Goal: Information Seeking & Learning: Learn about a topic

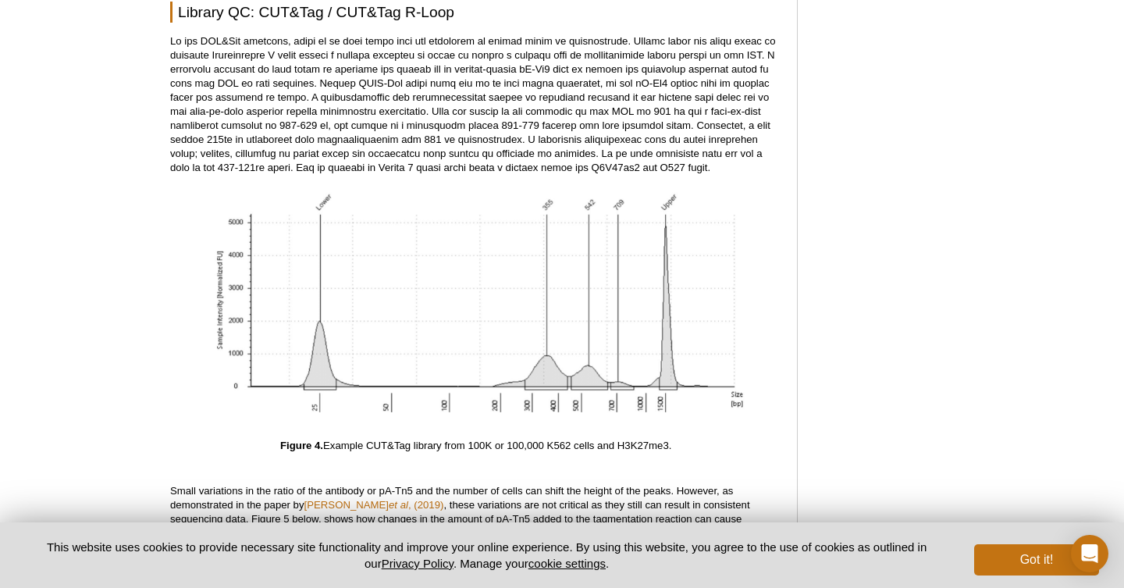
scroll to position [4339, 0]
click at [393, 37] on p at bounding box center [475, 102] width 611 height 141
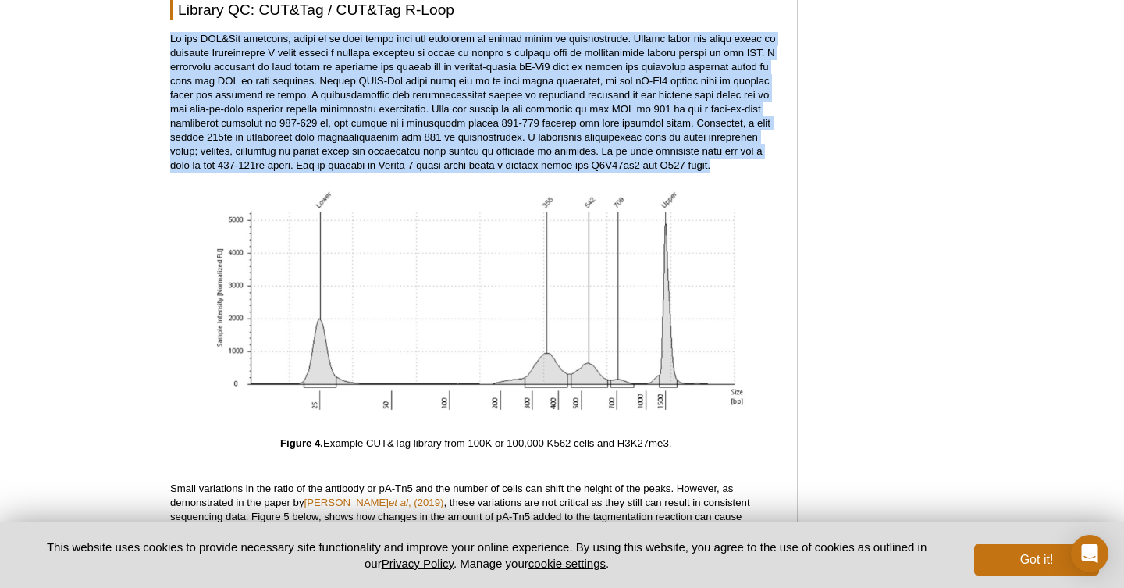
click at [393, 37] on p at bounding box center [475, 102] width 611 height 141
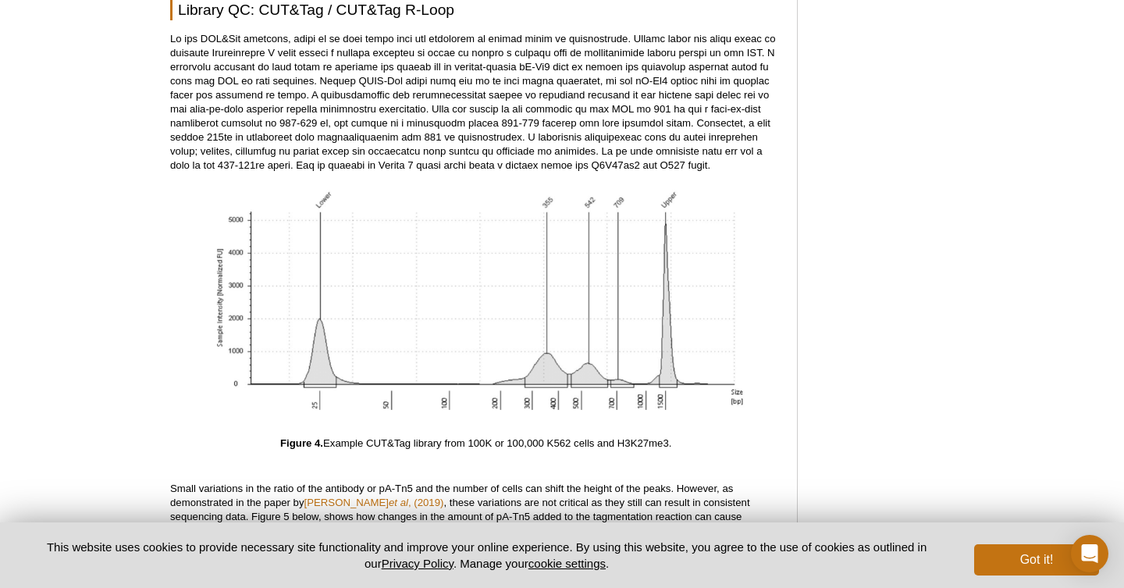
click at [426, 49] on p at bounding box center [475, 102] width 611 height 141
click at [399, 52] on p at bounding box center [475, 102] width 611 height 141
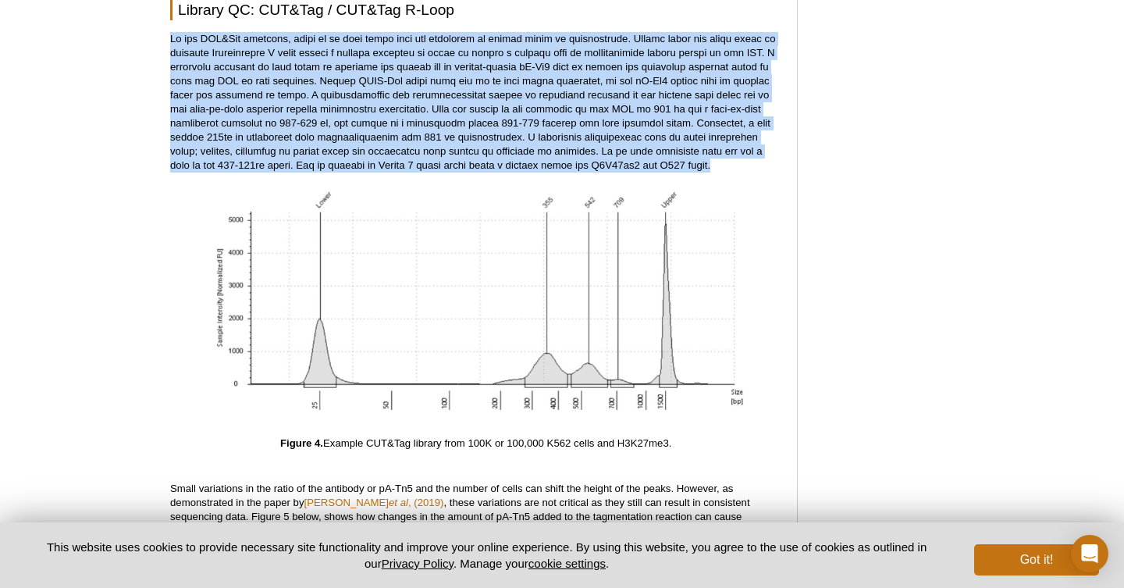
click at [399, 52] on p at bounding box center [475, 102] width 611 height 141
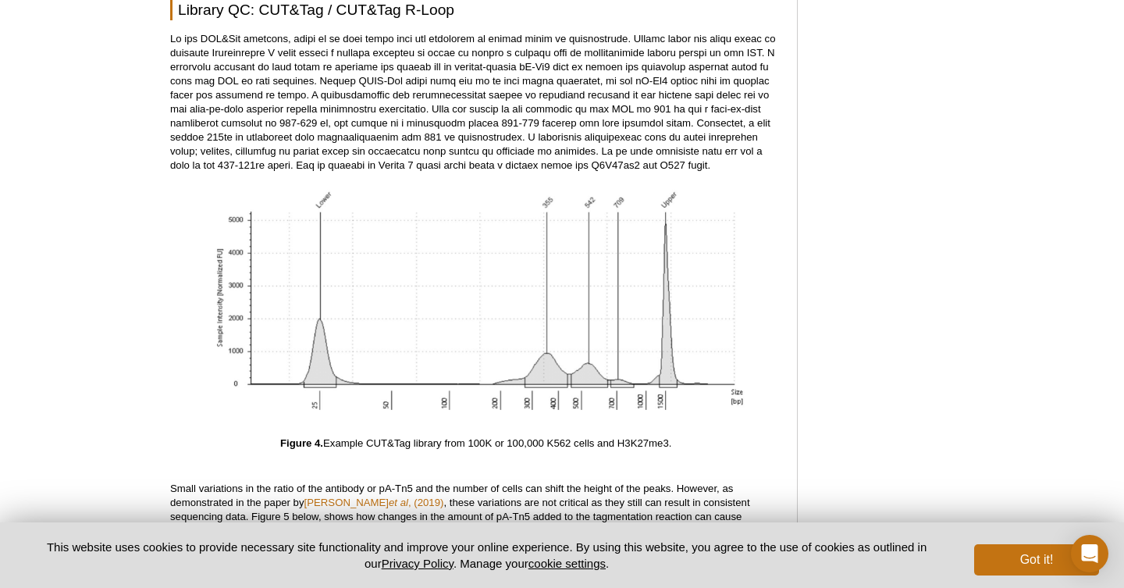
click at [386, 54] on p at bounding box center [475, 102] width 611 height 141
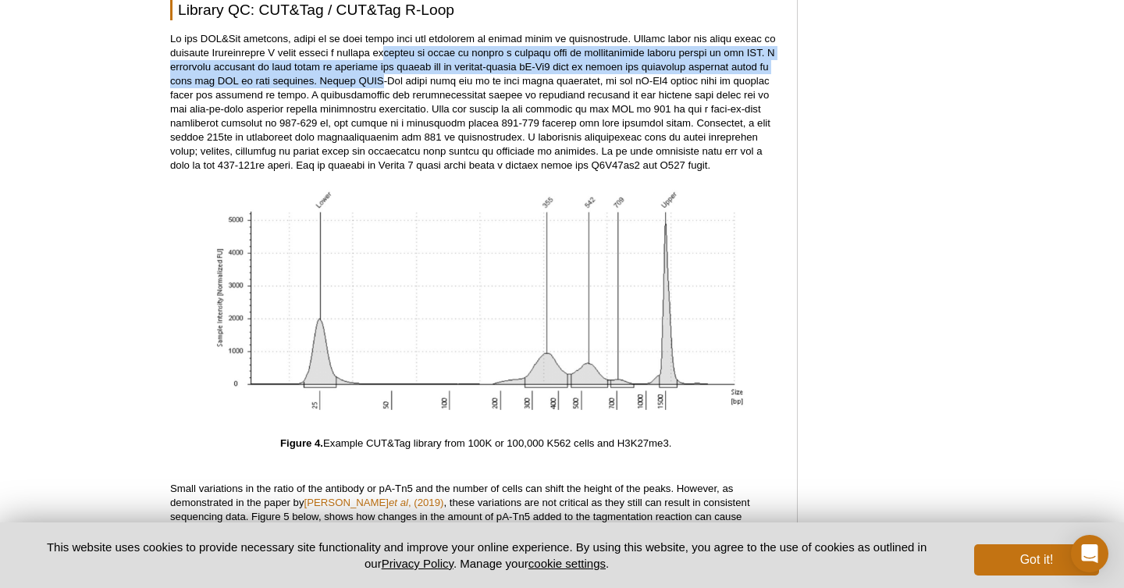
drag, startPoint x: 365, startPoint y: 46, endPoint x: 371, endPoint y: 72, distance: 26.5
click at [371, 72] on p at bounding box center [475, 102] width 611 height 141
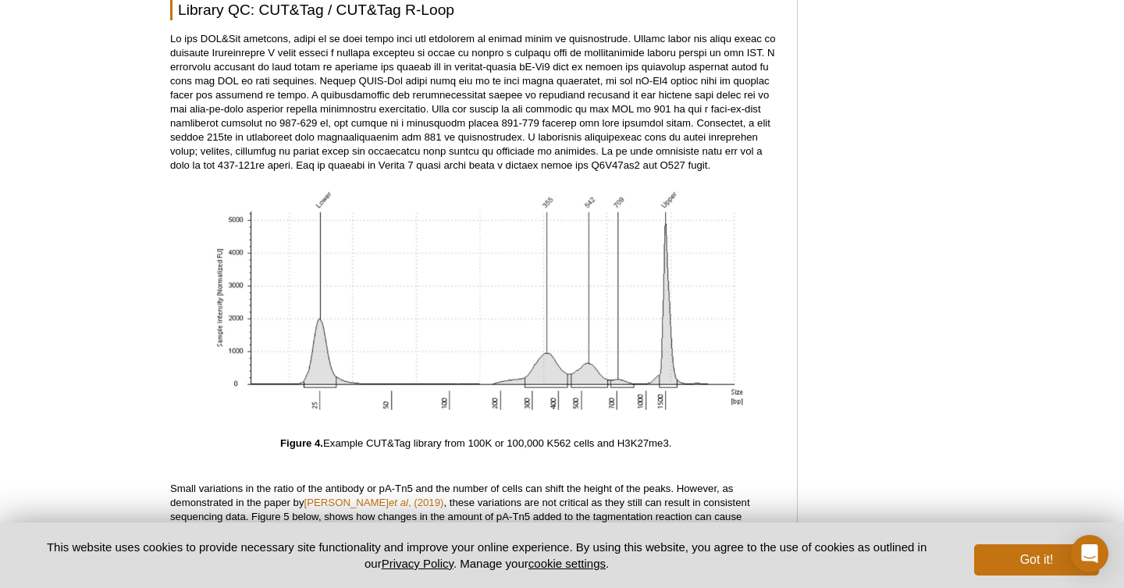
click at [371, 82] on p at bounding box center [475, 102] width 611 height 141
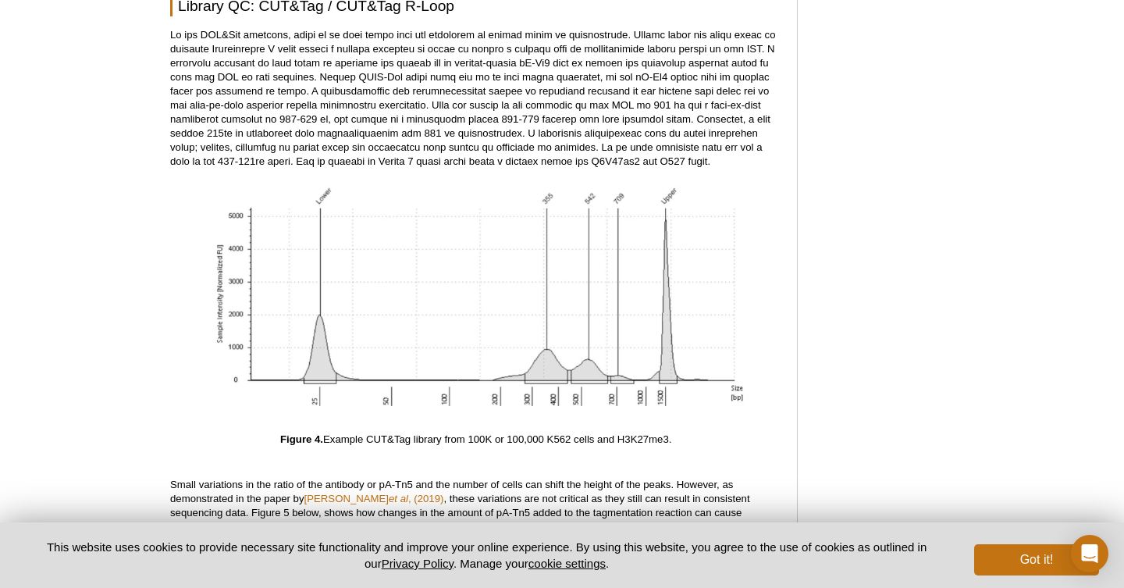
scroll to position [4348, 0]
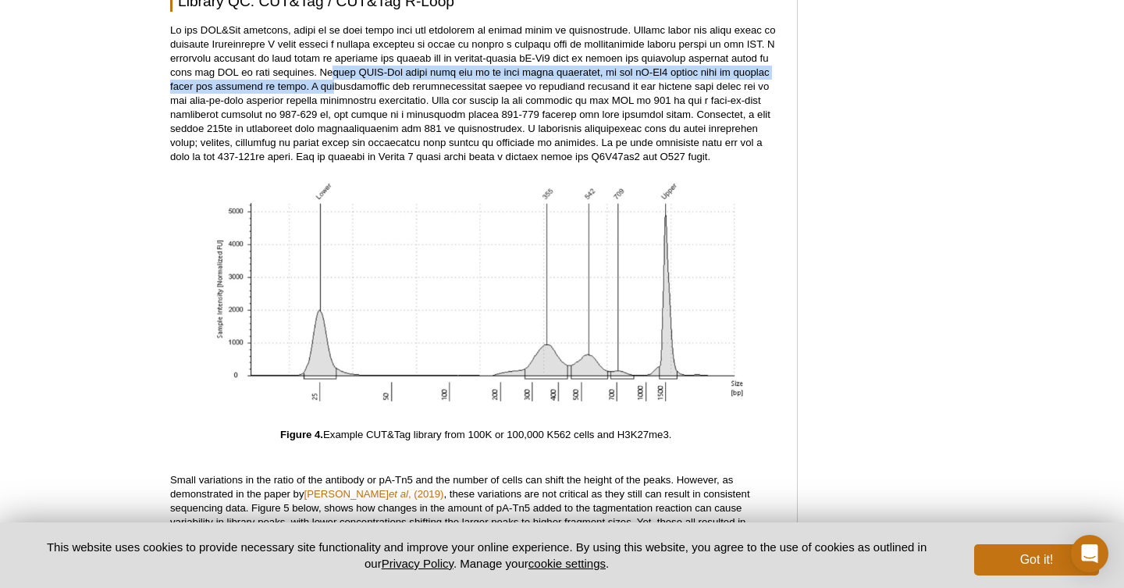
drag, startPoint x: 326, startPoint y: 60, endPoint x: 335, endPoint y: 78, distance: 20.3
click at [335, 78] on p at bounding box center [475, 93] width 611 height 141
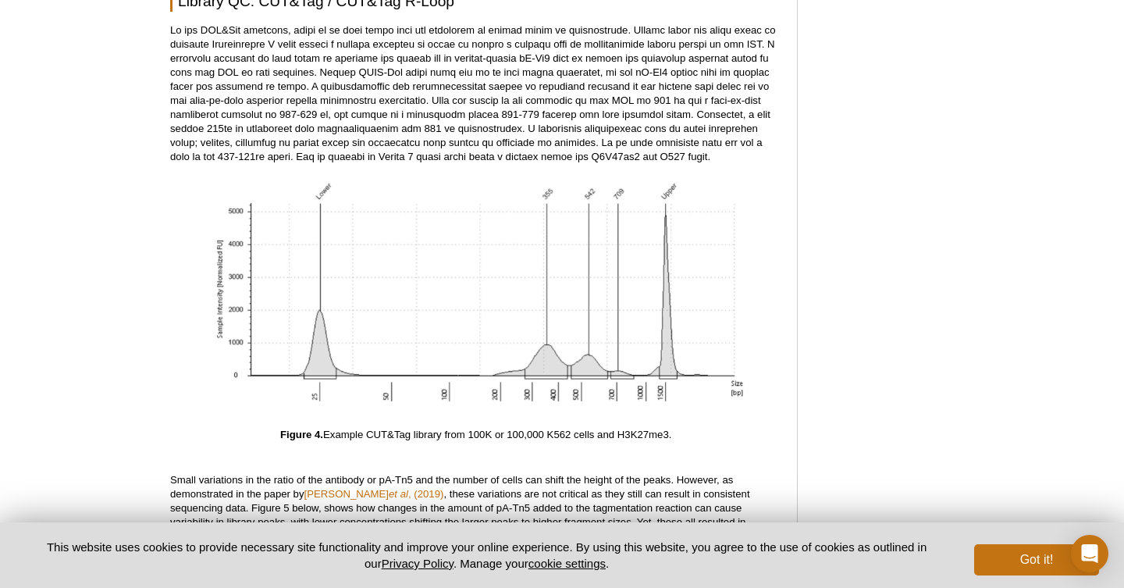
click at [354, 91] on p at bounding box center [475, 93] width 611 height 141
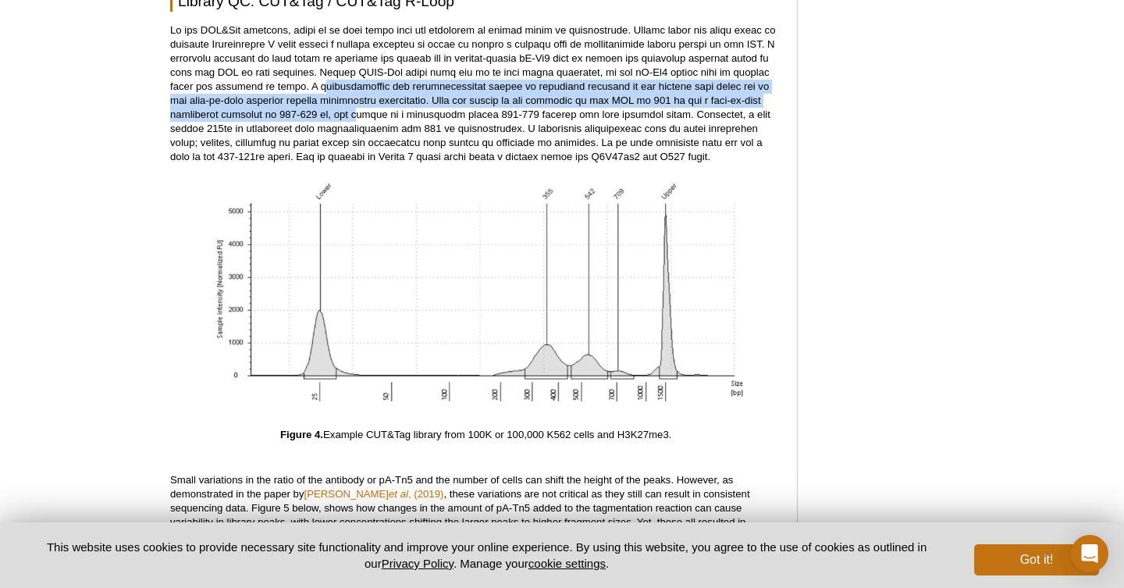
drag, startPoint x: 322, startPoint y: 73, endPoint x: 358, endPoint y: 103, distance: 47.2
click at [358, 103] on p at bounding box center [475, 93] width 611 height 141
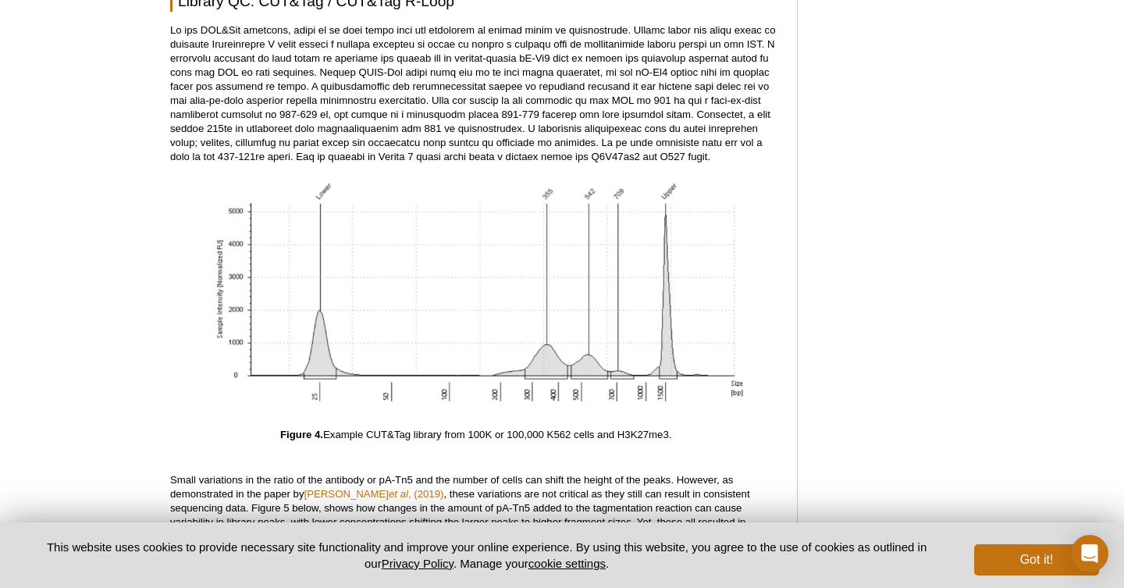
click at [386, 97] on p at bounding box center [475, 93] width 611 height 141
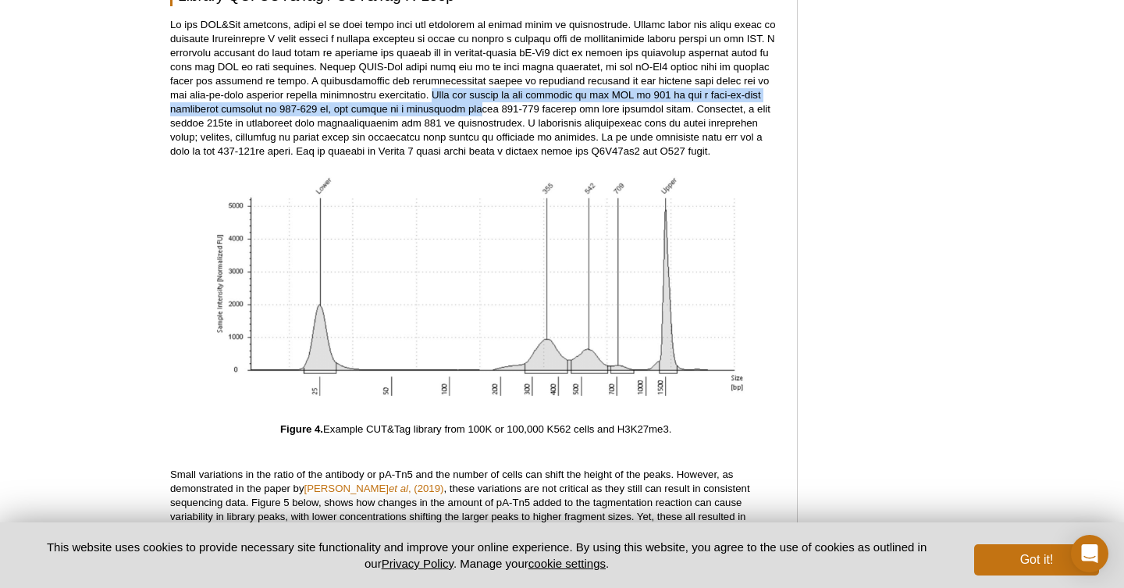
drag, startPoint x: 440, startPoint y: 77, endPoint x: 471, endPoint y: 100, distance: 38.6
click at [472, 101] on p at bounding box center [475, 88] width 611 height 141
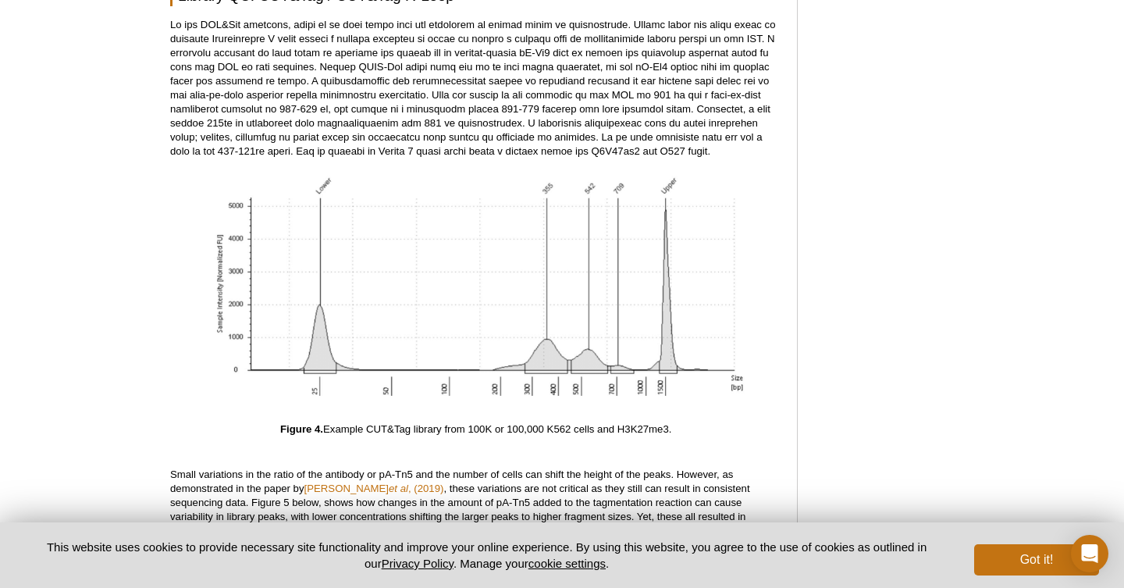
click at [406, 106] on p at bounding box center [475, 88] width 611 height 141
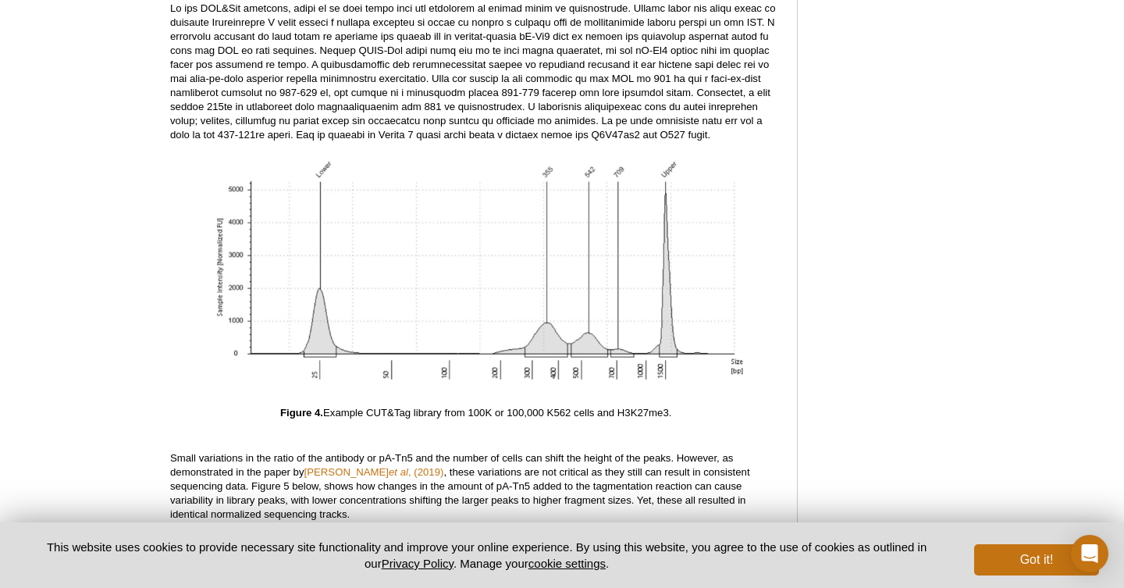
scroll to position [4371, 0]
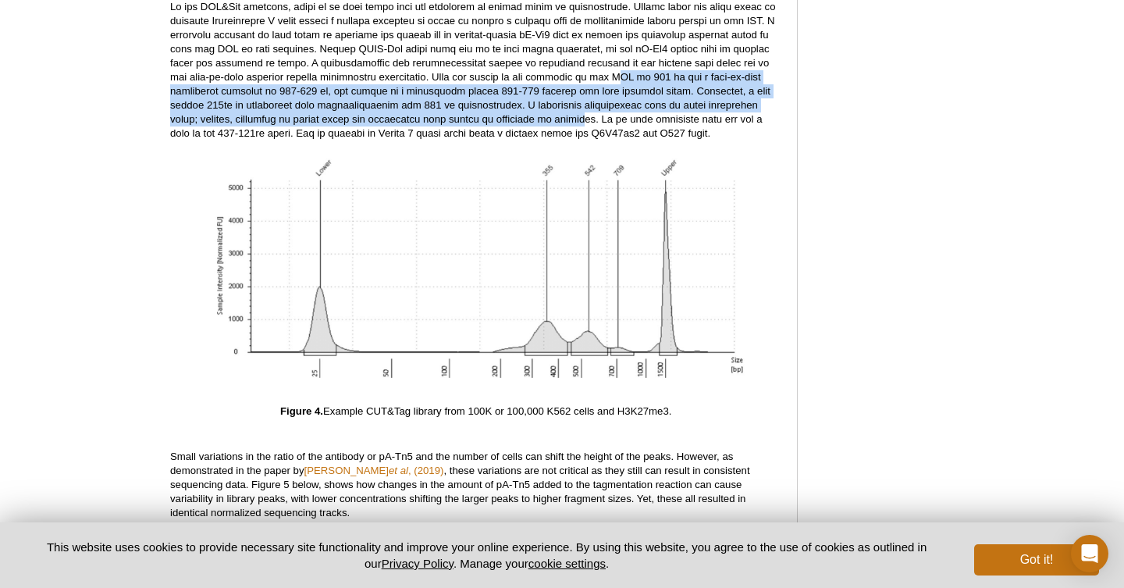
drag, startPoint x: 621, startPoint y: 60, endPoint x: 614, endPoint y: 104, distance: 44.3
click at [616, 104] on p at bounding box center [475, 70] width 611 height 141
click at [614, 104] on p at bounding box center [475, 70] width 611 height 141
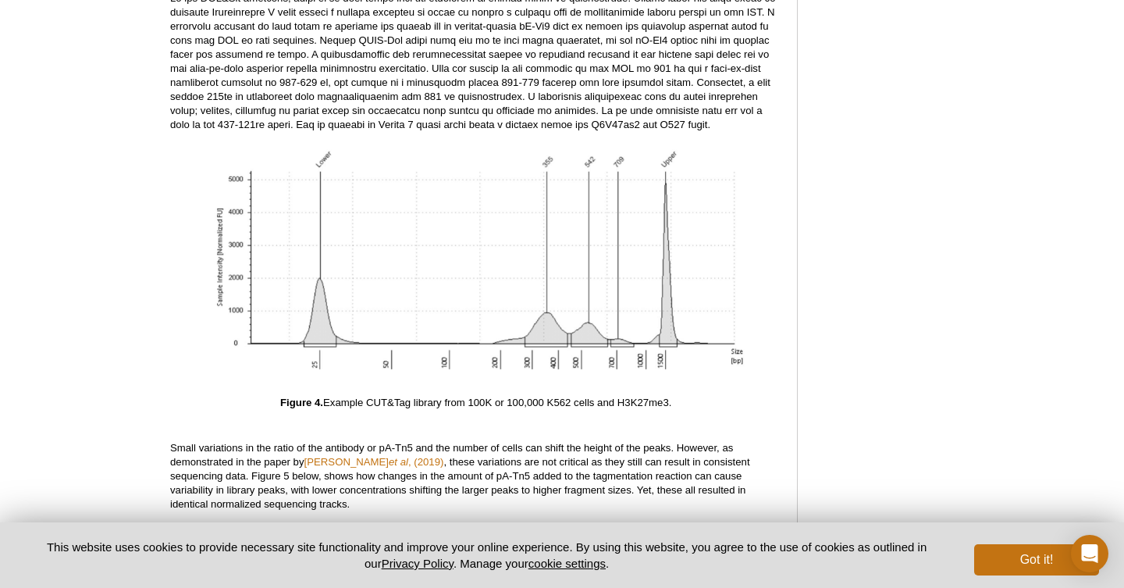
scroll to position [4377, 0]
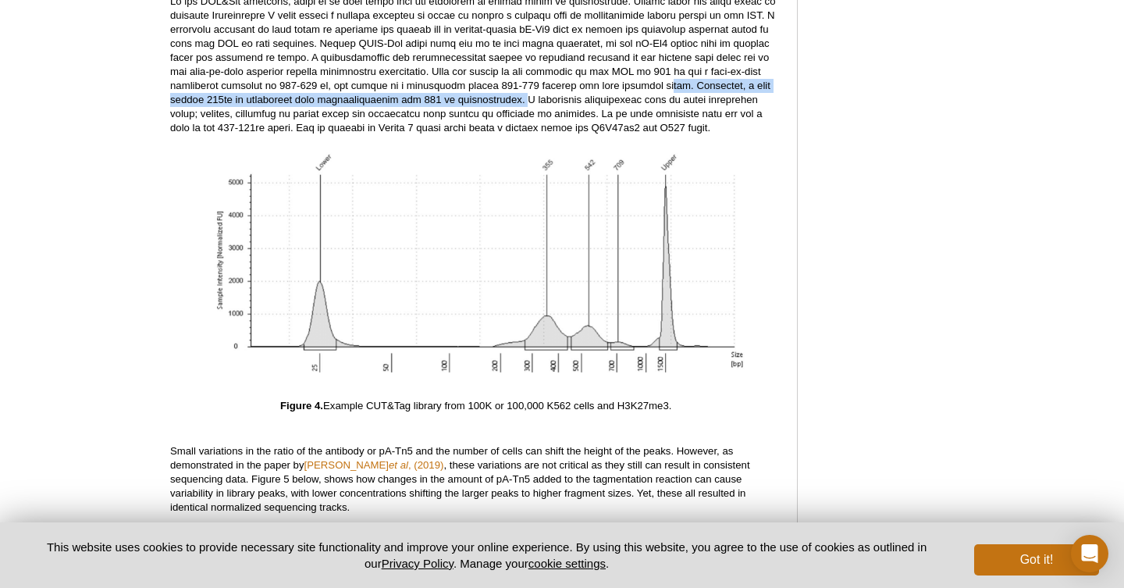
drag, startPoint x: 667, startPoint y: 66, endPoint x: 540, endPoint y: 80, distance: 127.3
click at [540, 80] on p at bounding box center [475, 65] width 611 height 141
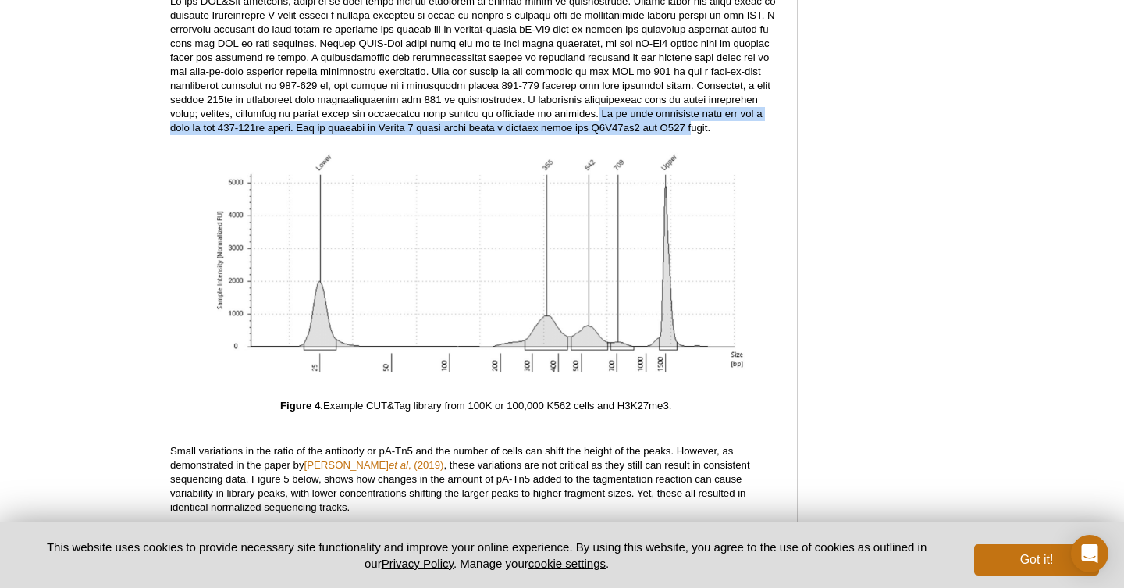
drag, startPoint x: 631, startPoint y: 96, endPoint x: 723, endPoint y: 118, distance: 94.7
click at [723, 118] on p at bounding box center [475, 65] width 611 height 141
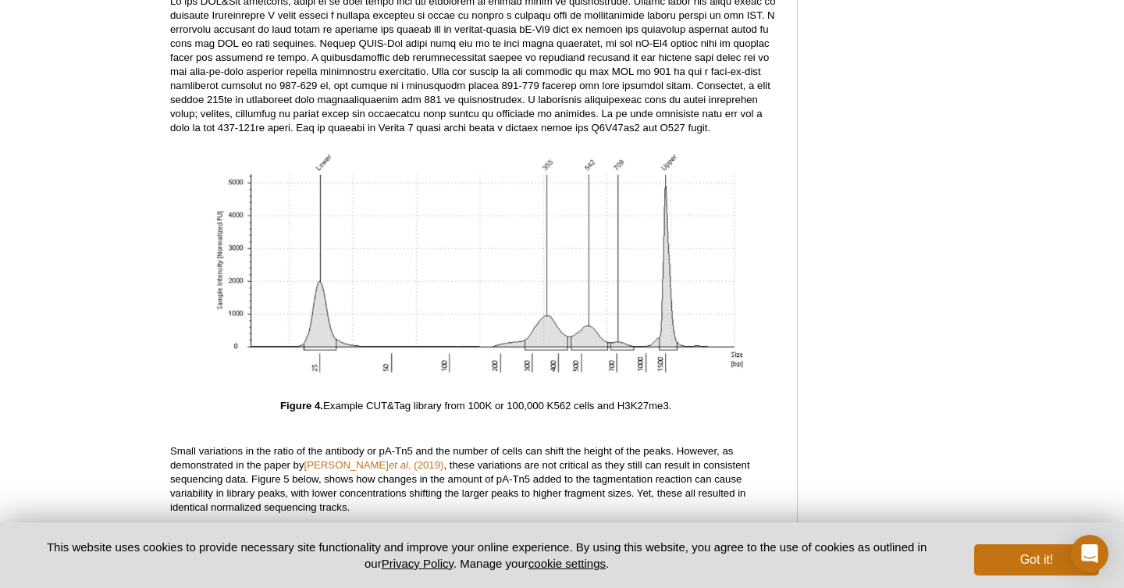
click at [754, 123] on div "<< Back to MOTIFvations Blog Home Page Library QC for ATAC-Seq and CUT&Tag AKA …" at bounding box center [475, 79] width 611 height 8622
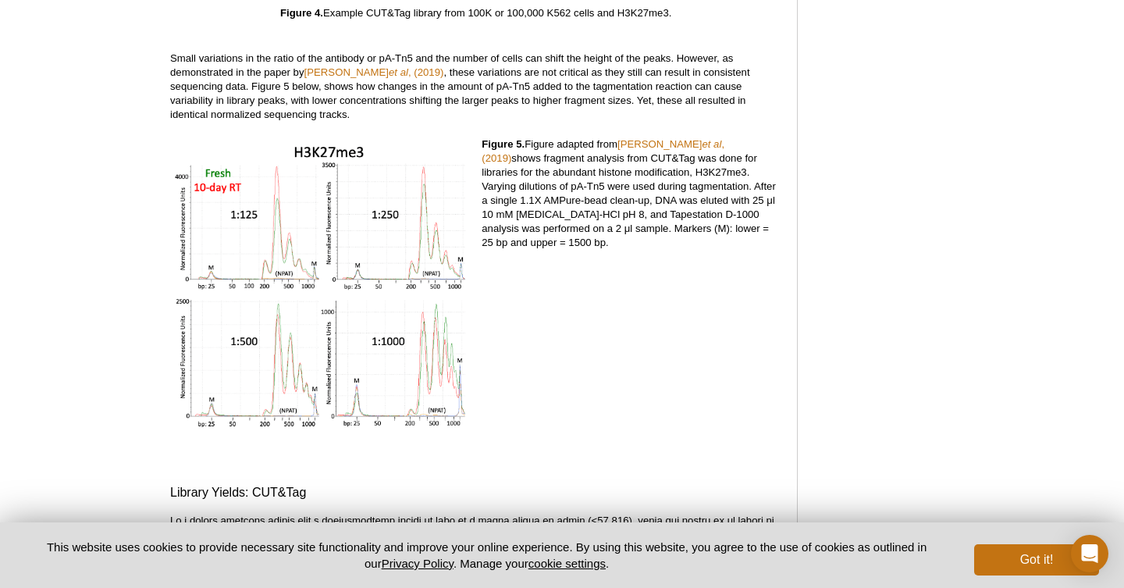
scroll to position [4771, 0]
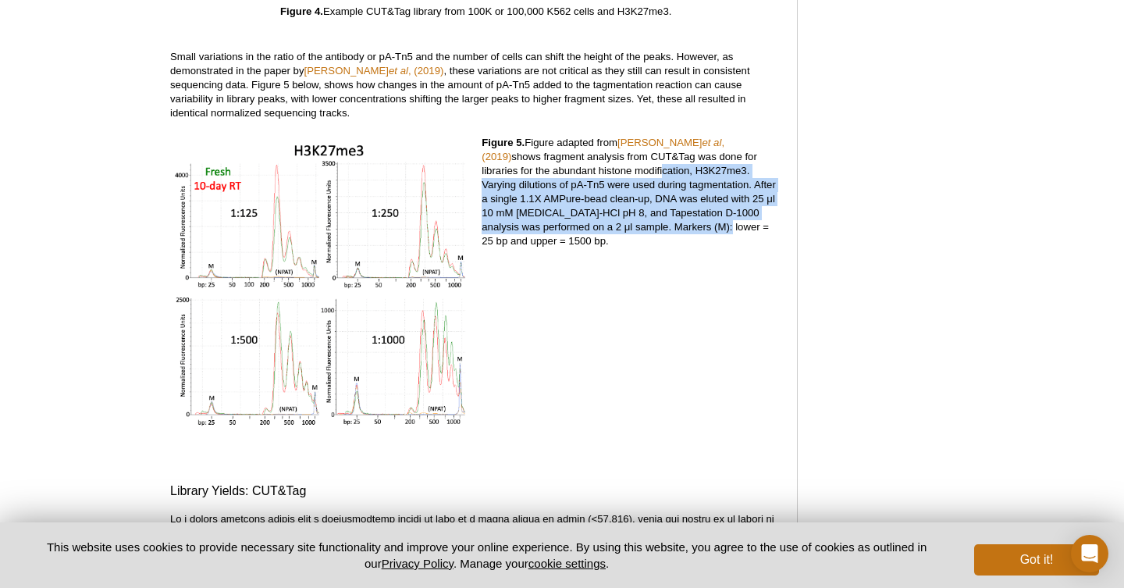
drag, startPoint x: 587, startPoint y: 158, endPoint x: 632, endPoint y: 209, distance: 68.6
click at [632, 209] on p "Figure 5. Figure adapted from [PERSON_NAME] et al , (2019) shows fragment analy…" at bounding box center [632, 192] width 300 height 112
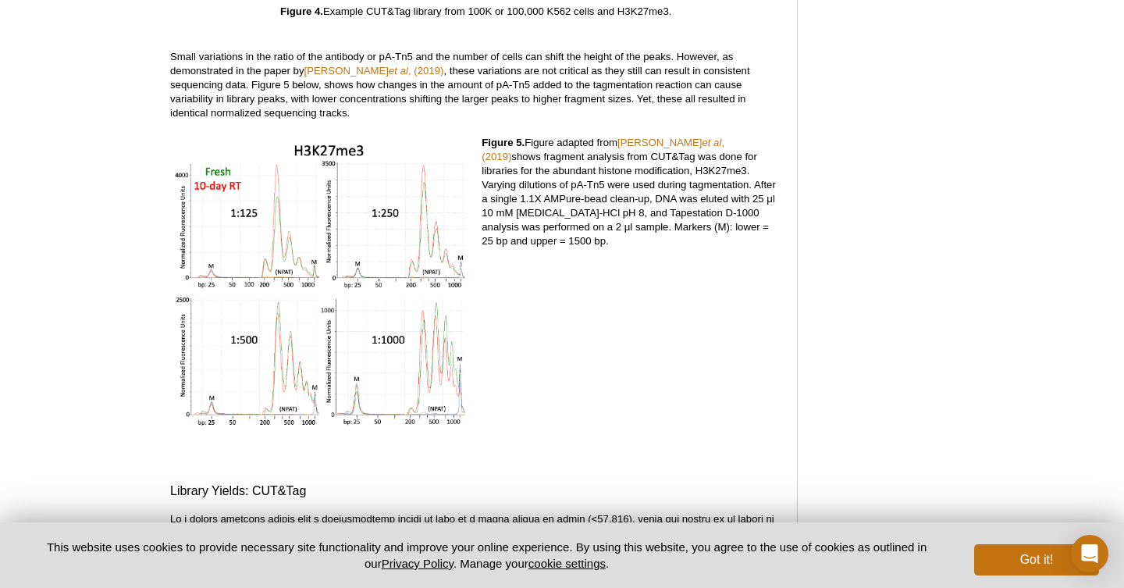
click at [712, 208] on p "Figure 5. Figure adapted from [PERSON_NAME] et al , (2019) shows fragment analy…" at bounding box center [632, 192] width 300 height 112
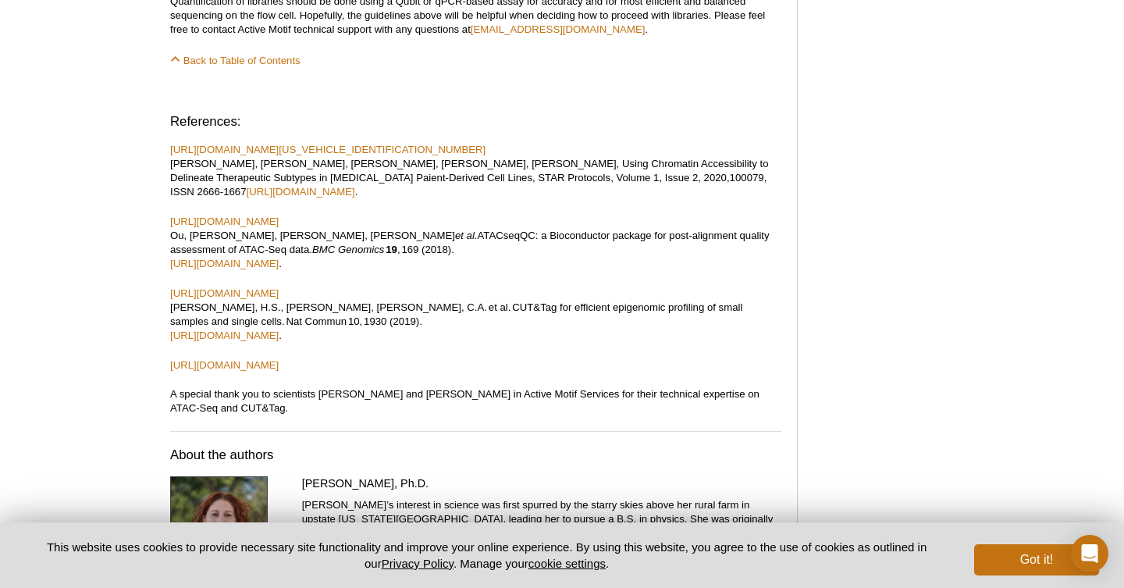
scroll to position [8781, 0]
